Goal: Register for event/course

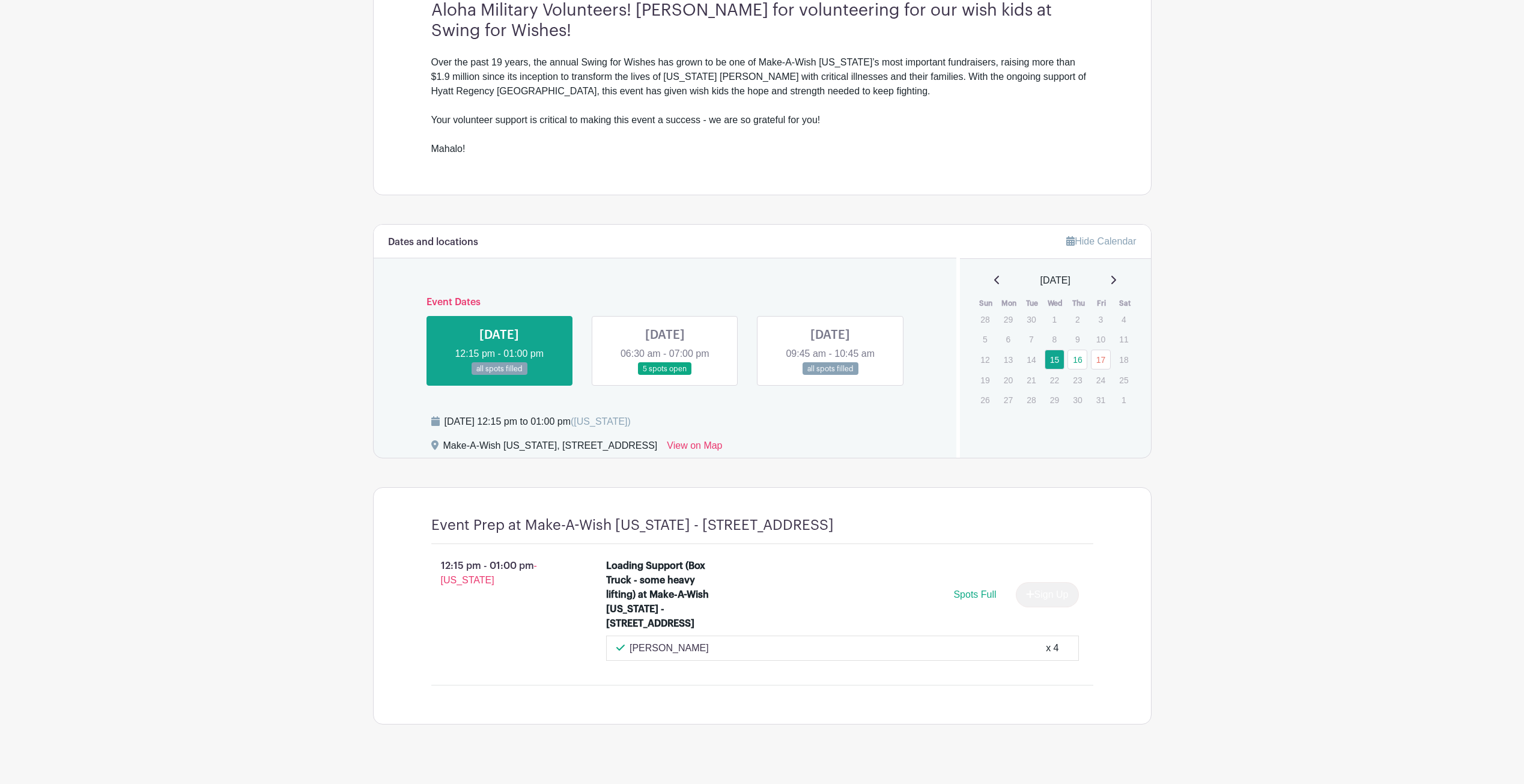
scroll to position [416, 0]
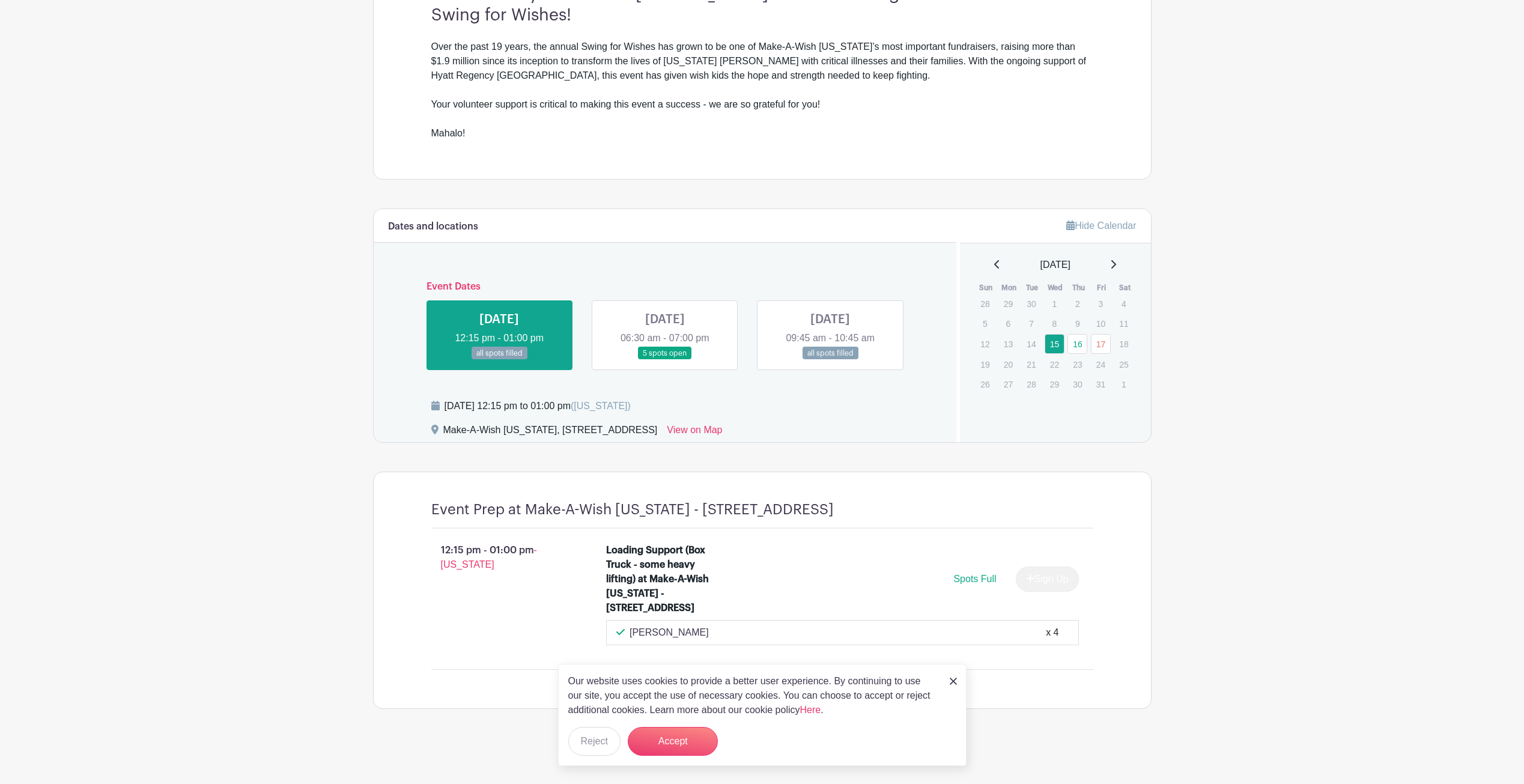
click at [665, 360] on link at bounding box center [665, 360] width 0 height 0
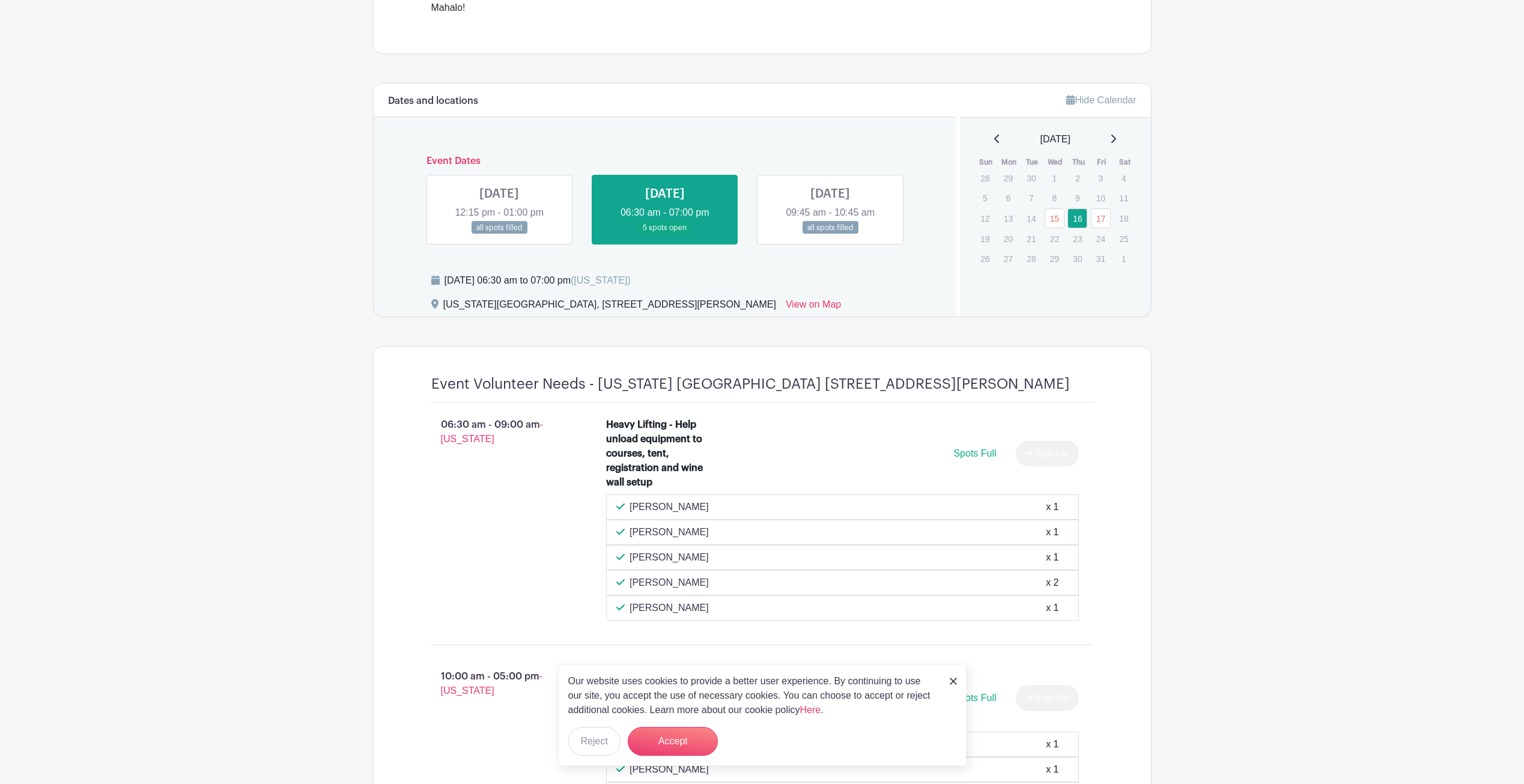
click at [830, 234] on link at bounding box center [830, 234] width 0 height 0
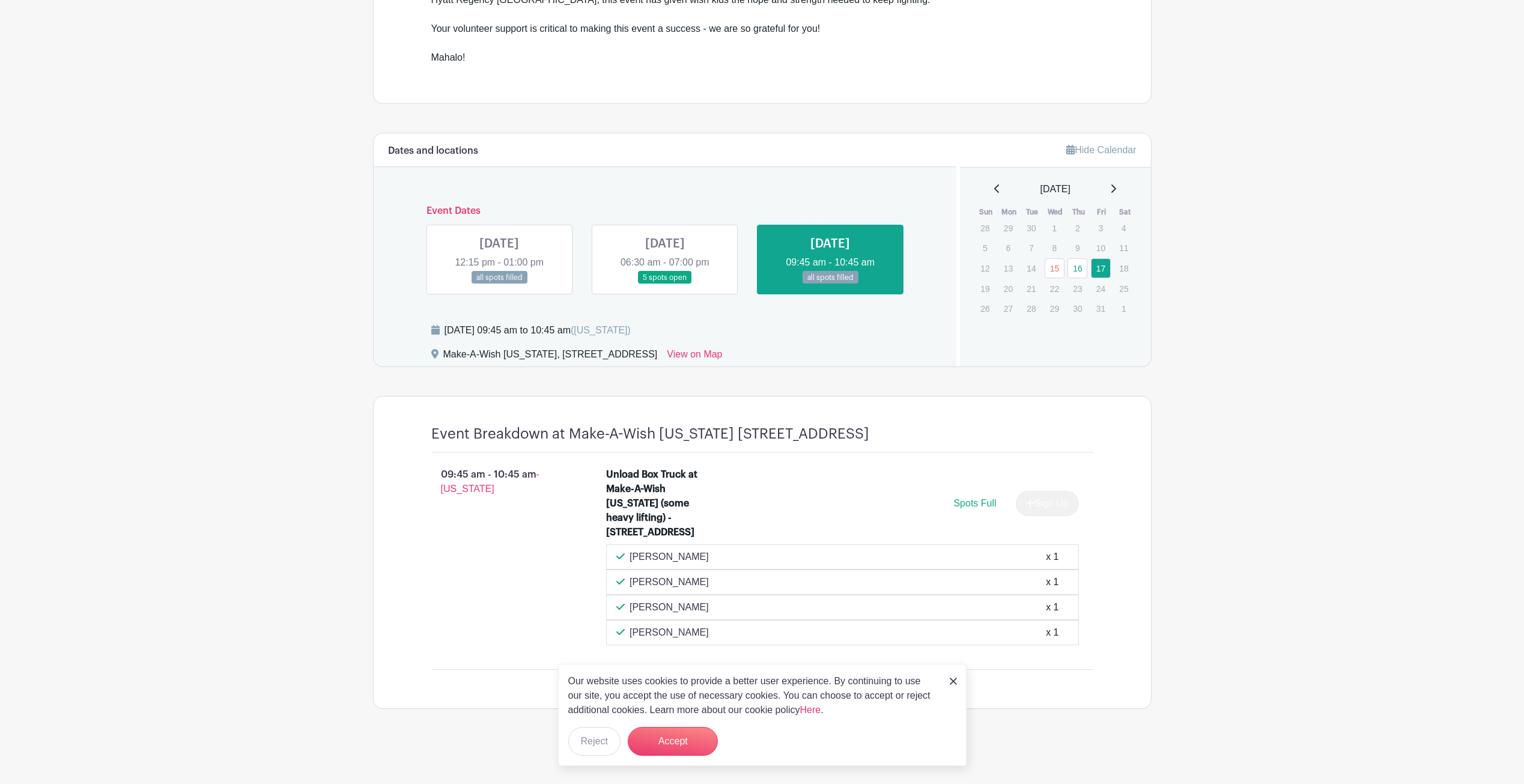
scroll to position [478, 0]
click at [952, 684] on img at bounding box center [953, 681] width 7 height 7
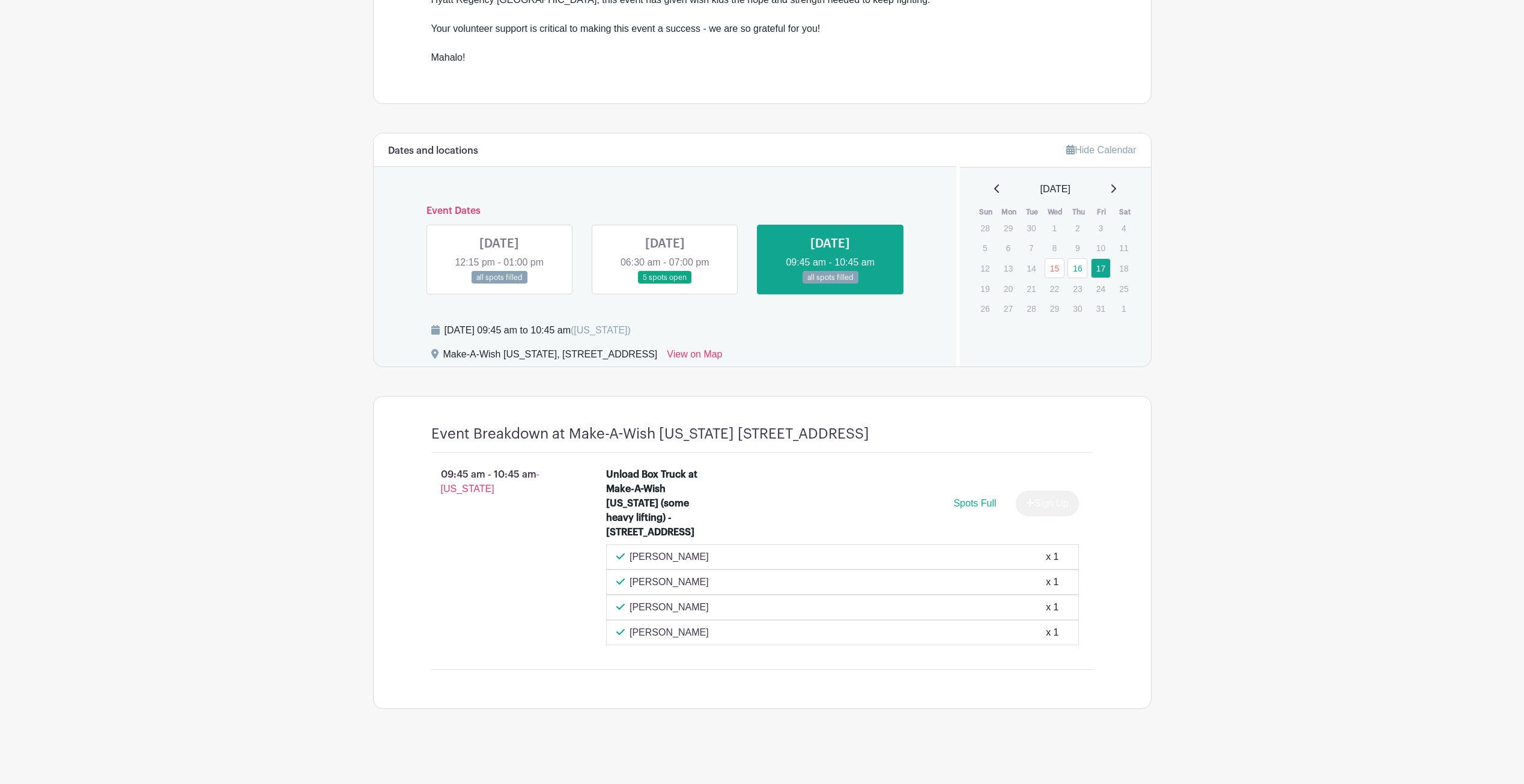
click at [665, 284] on link at bounding box center [665, 284] width 0 height 0
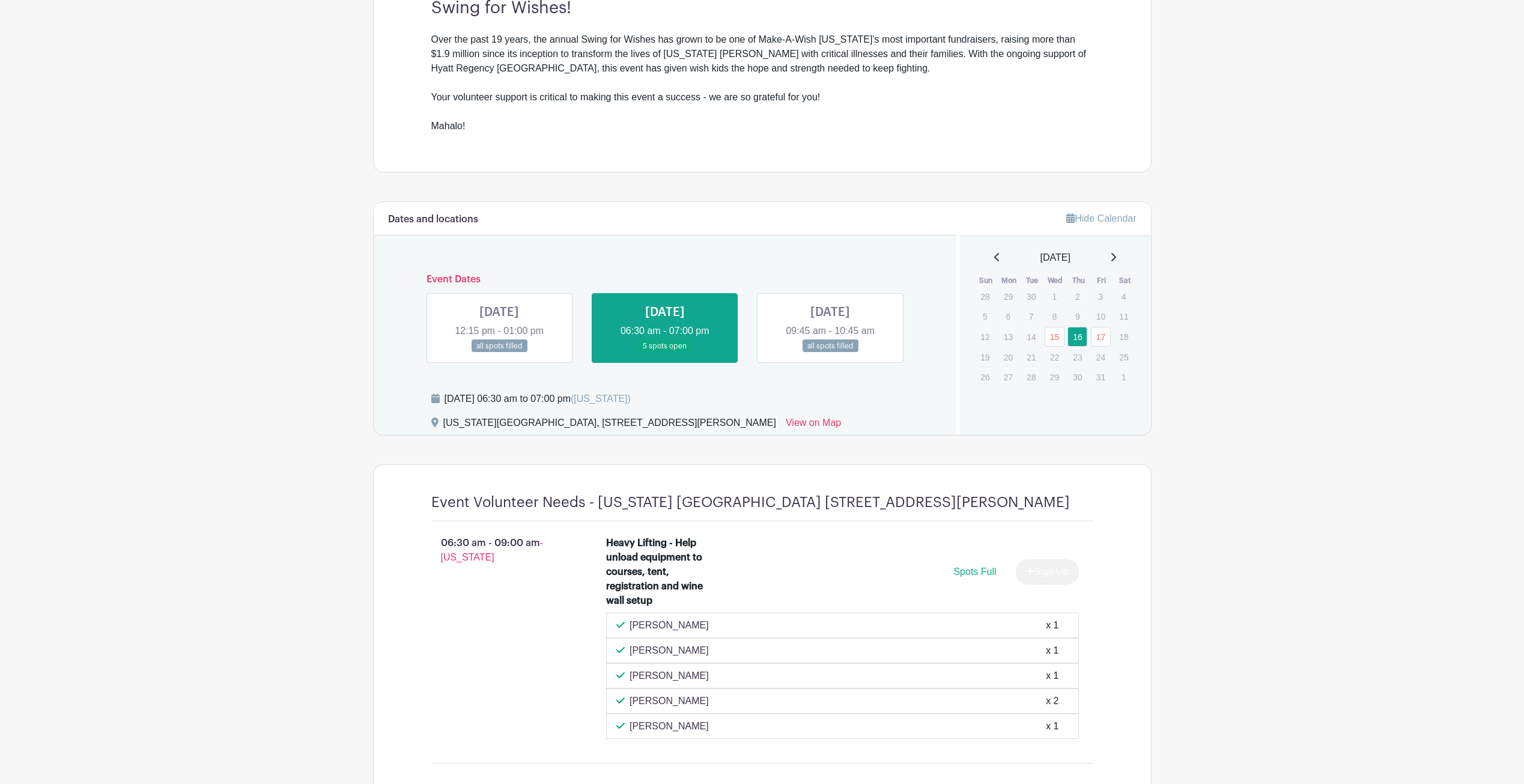
scroll to position [331, 0]
